Goal: Navigation & Orientation: Find specific page/section

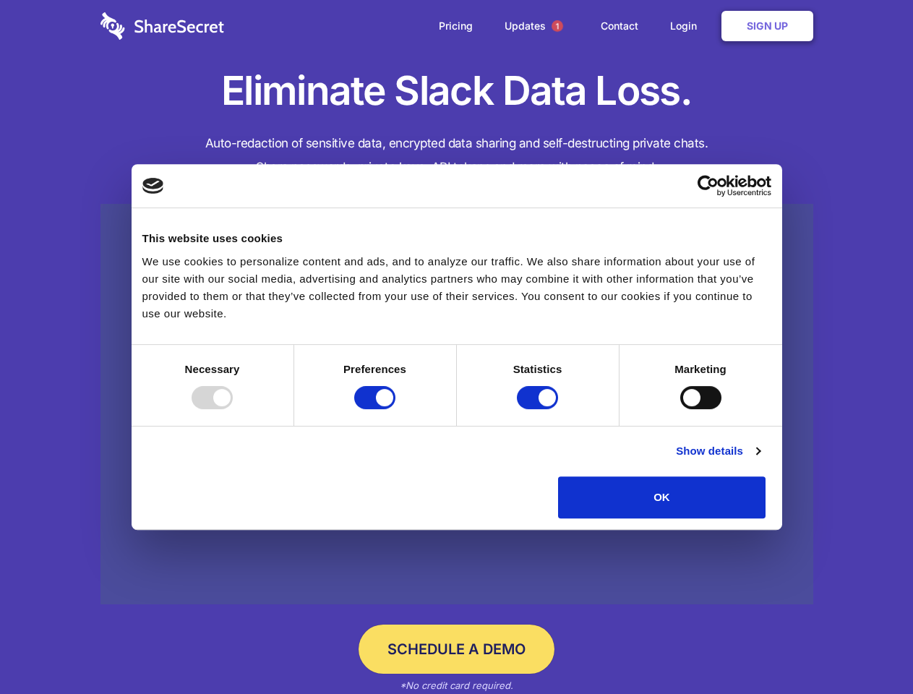
click at [233, 409] on div at bounding box center [212, 397] width 41 height 23
click at [395, 409] on input "Preferences" at bounding box center [374, 397] width 41 height 23
checkbox input "false"
click at [539, 409] on input "Statistics" at bounding box center [537, 397] width 41 height 23
checkbox input "false"
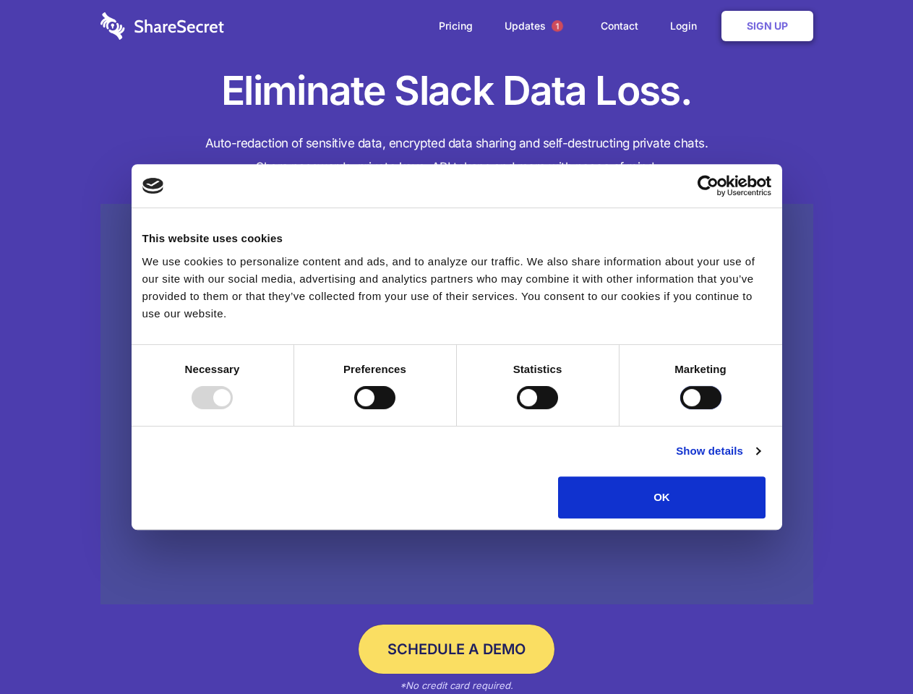
click at [680, 409] on input "Marketing" at bounding box center [700, 397] width 41 height 23
checkbox input "true"
click at [760, 460] on link "Show details" at bounding box center [718, 450] width 84 height 17
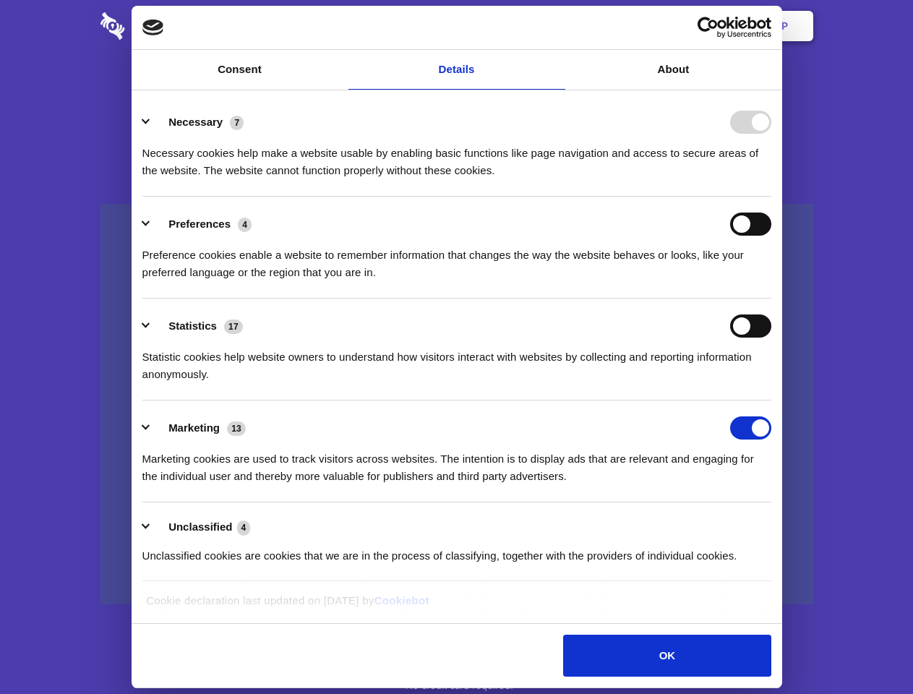
click at [771, 298] on li "Preferences 4 Preference cookies enable a website to remember information that …" at bounding box center [456, 248] width 629 height 102
click at [556, 26] on span "1" at bounding box center [557, 26] width 12 height 12
